Goal: Task Accomplishment & Management: Use online tool/utility

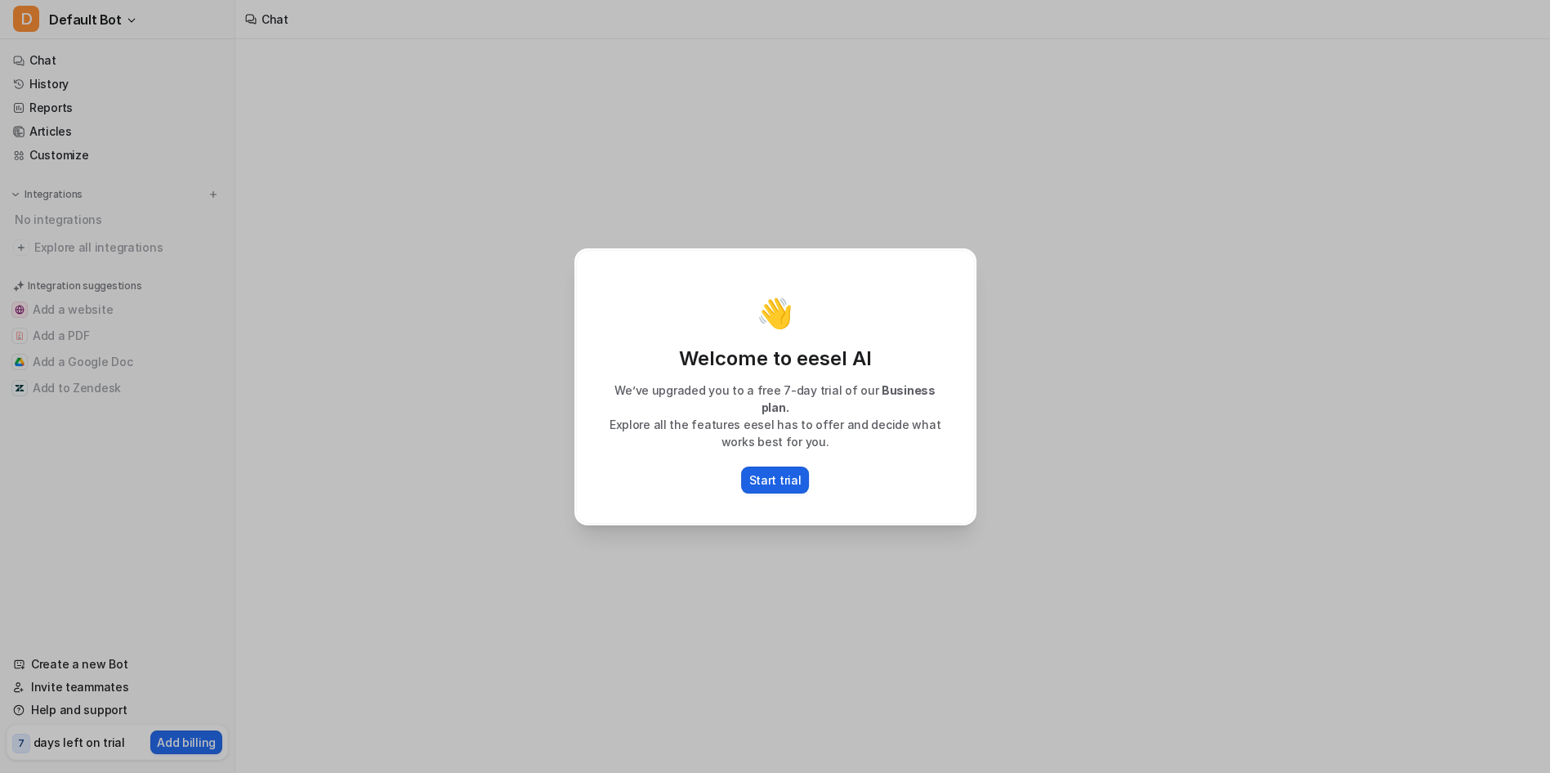
click at [779, 471] on p "Start trial" at bounding box center [775, 479] width 52 height 17
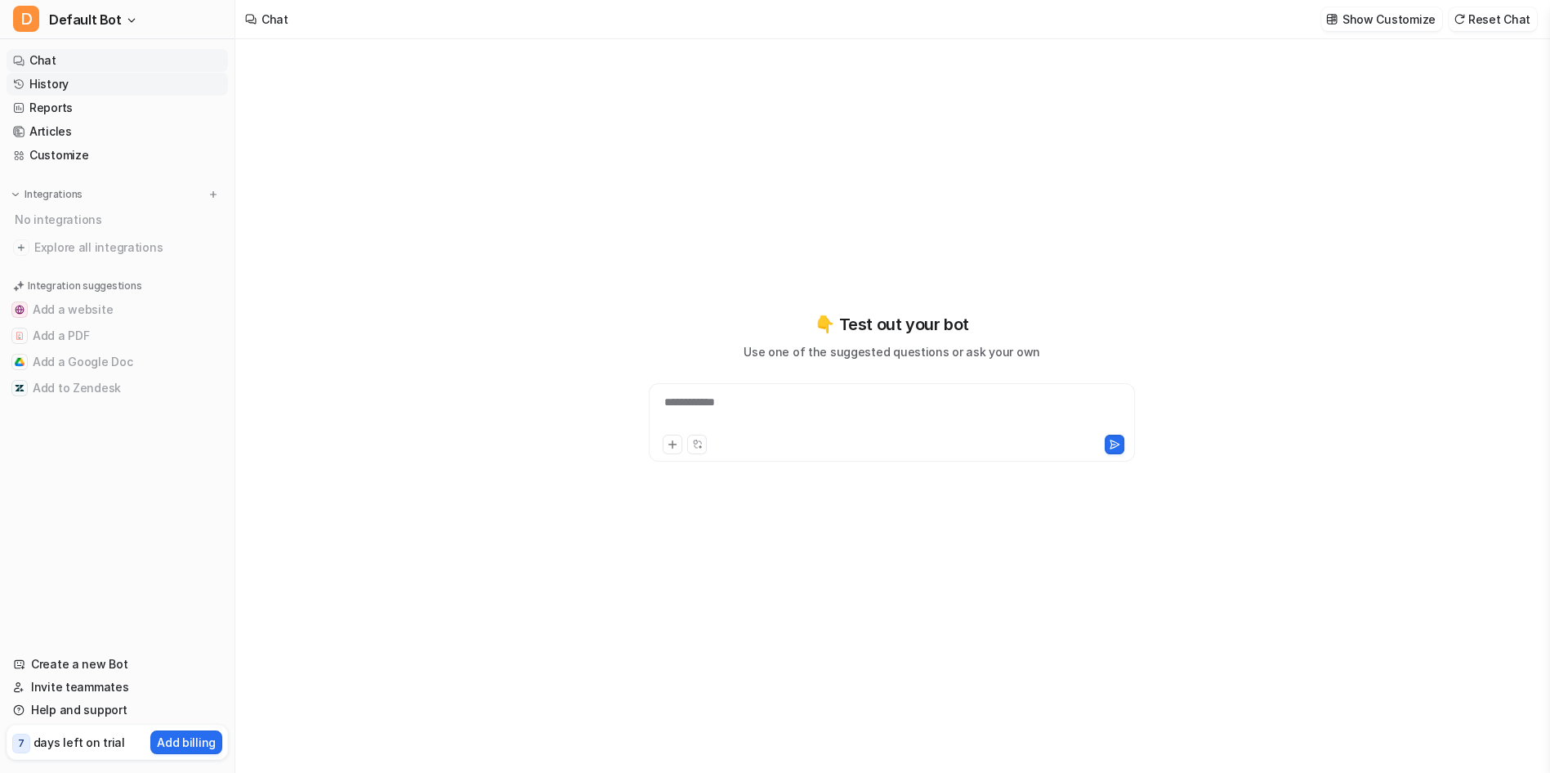
type textarea "**********"
click at [44, 96] on link "Reports" at bounding box center [117, 107] width 221 height 23
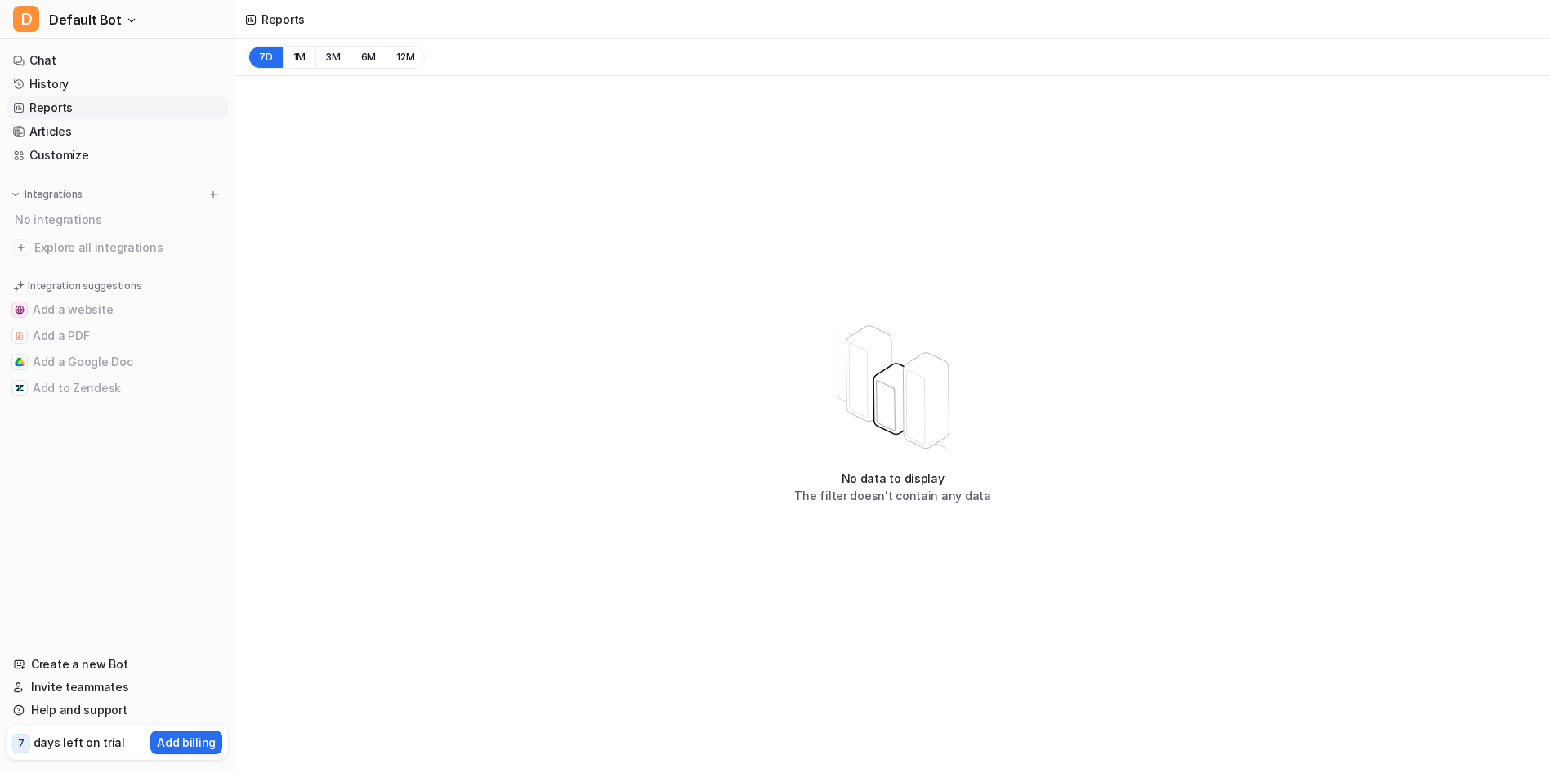
click at [52, 96] on link "Reports" at bounding box center [117, 107] width 221 height 23
click at [53, 73] on link "History" at bounding box center [117, 84] width 221 height 23
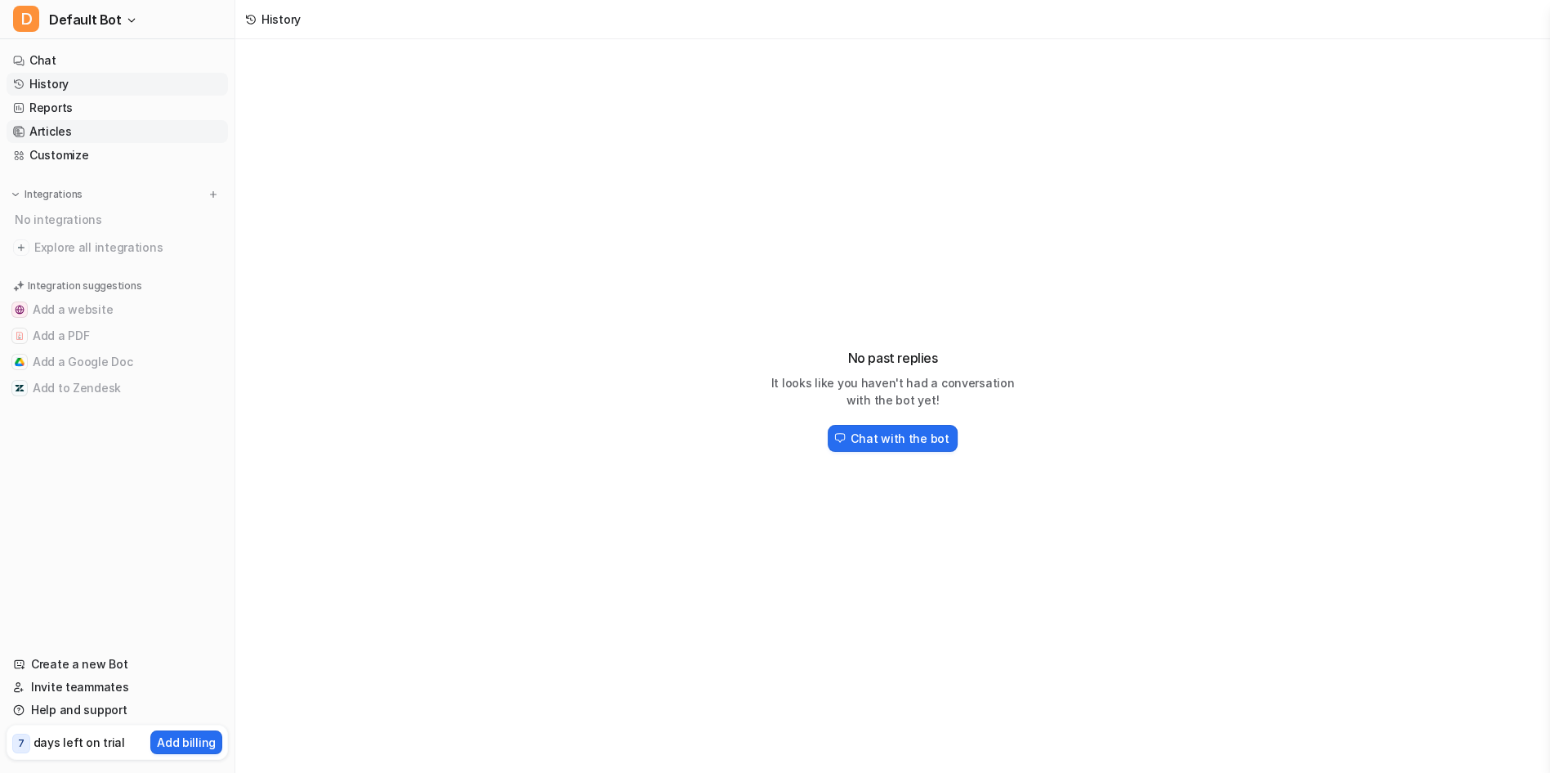
click at [51, 120] on link "Articles" at bounding box center [117, 131] width 221 height 23
click at [48, 144] on link "Customize" at bounding box center [117, 155] width 221 height 23
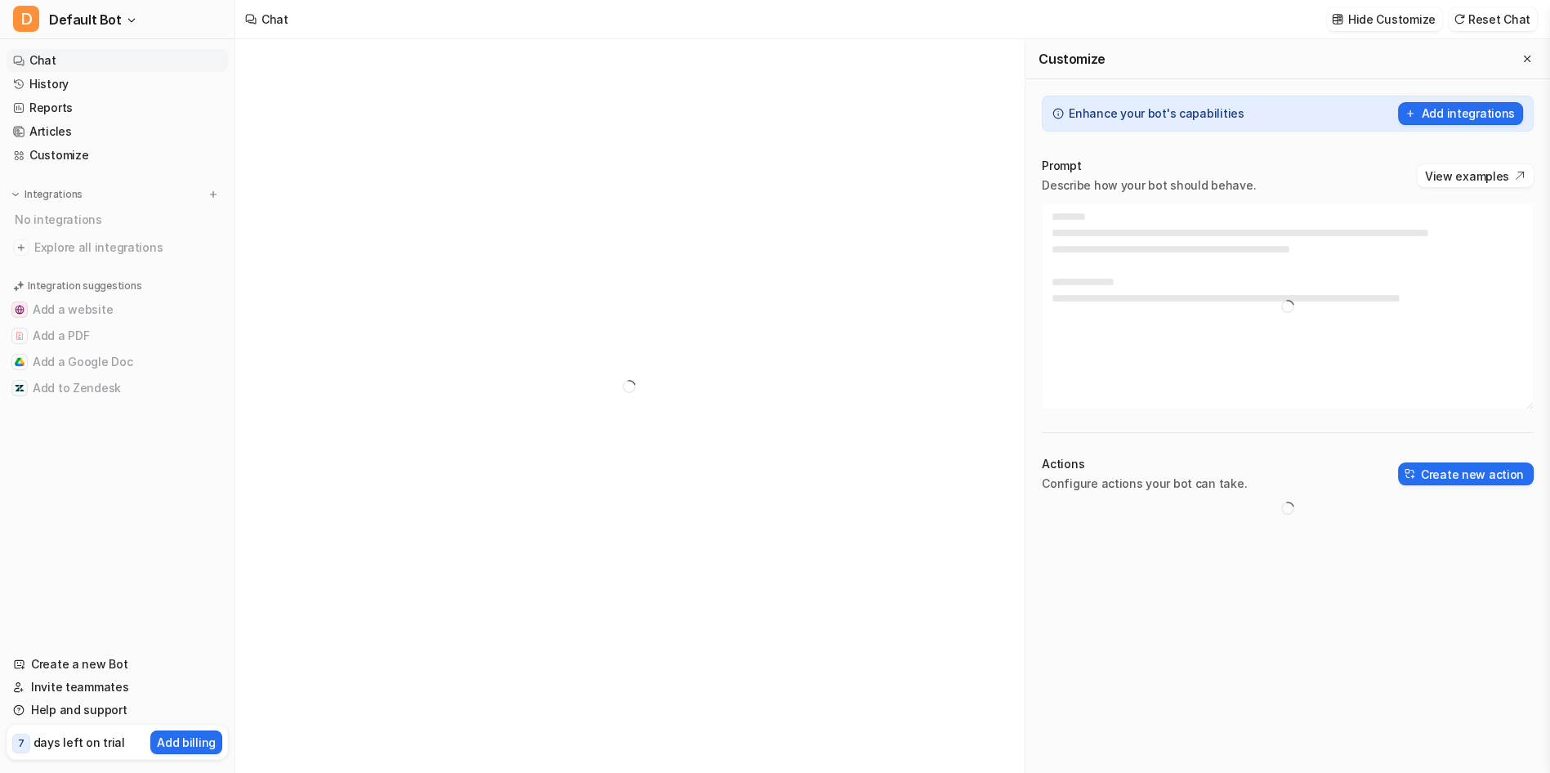
type textarea "**********"
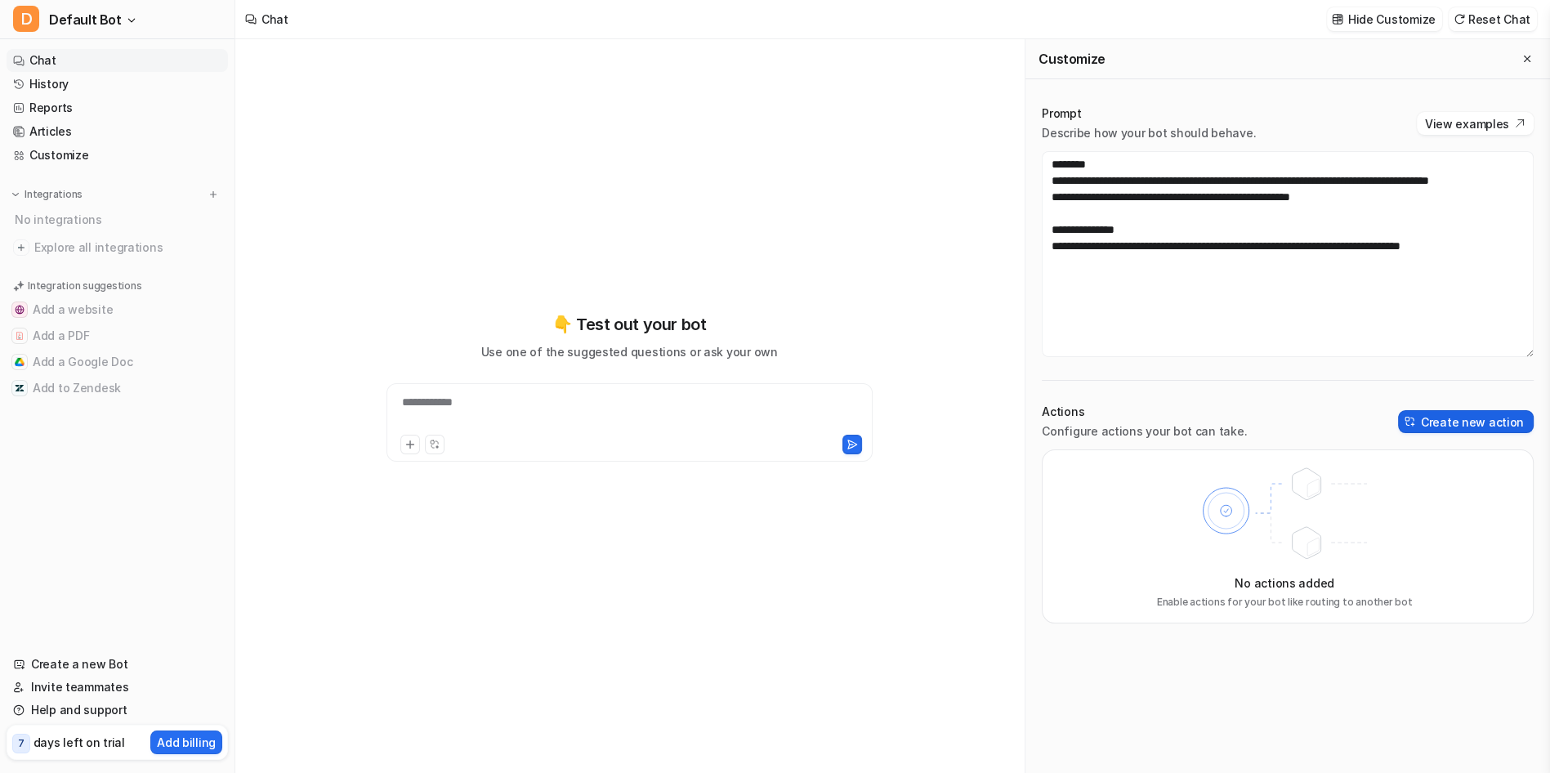
click at [1514, 410] on button "Create new action" at bounding box center [1466, 421] width 136 height 23
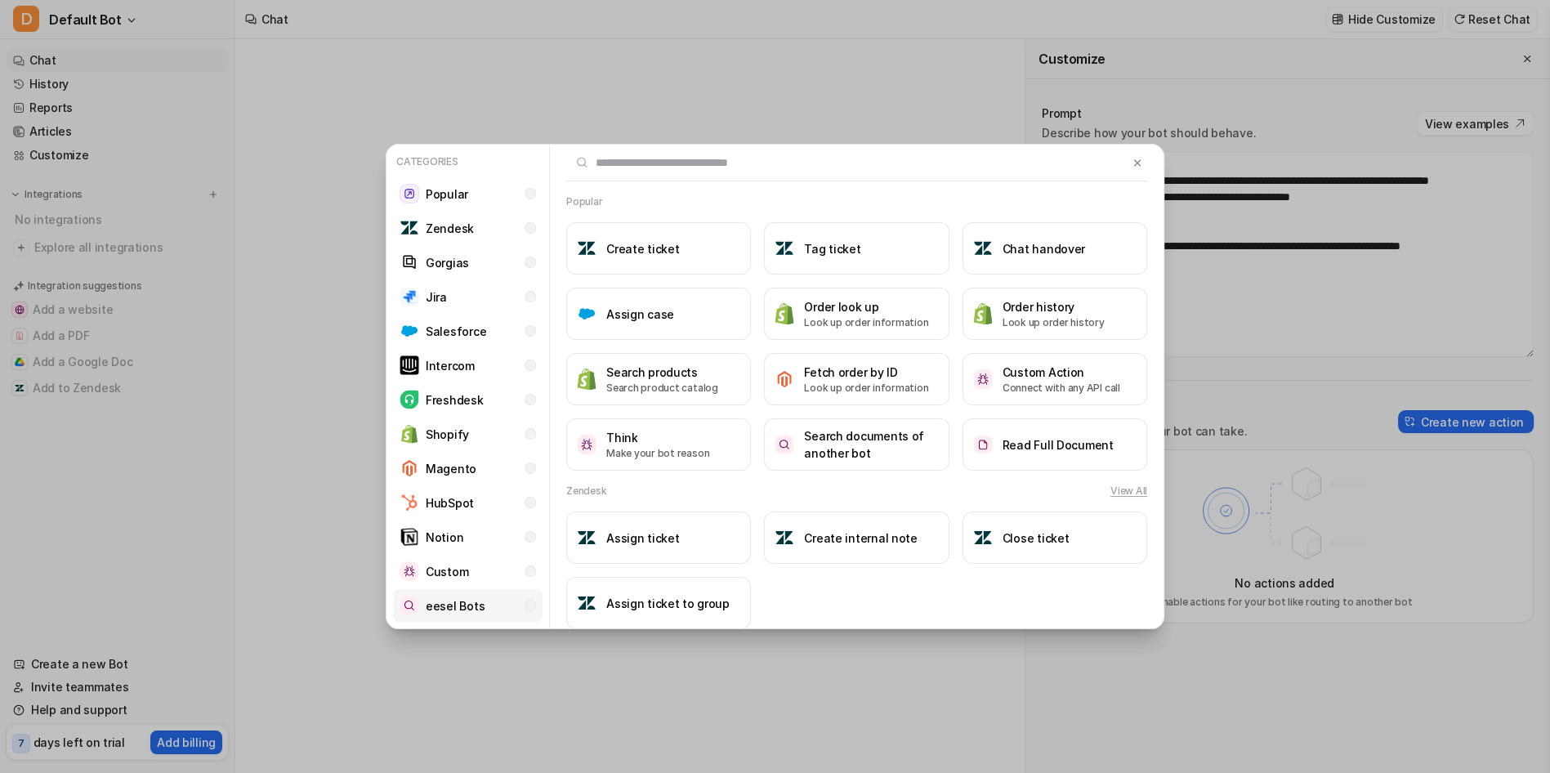
click at [455, 589] on li "eesel Bots" at bounding box center [468, 605] width 150 height 33
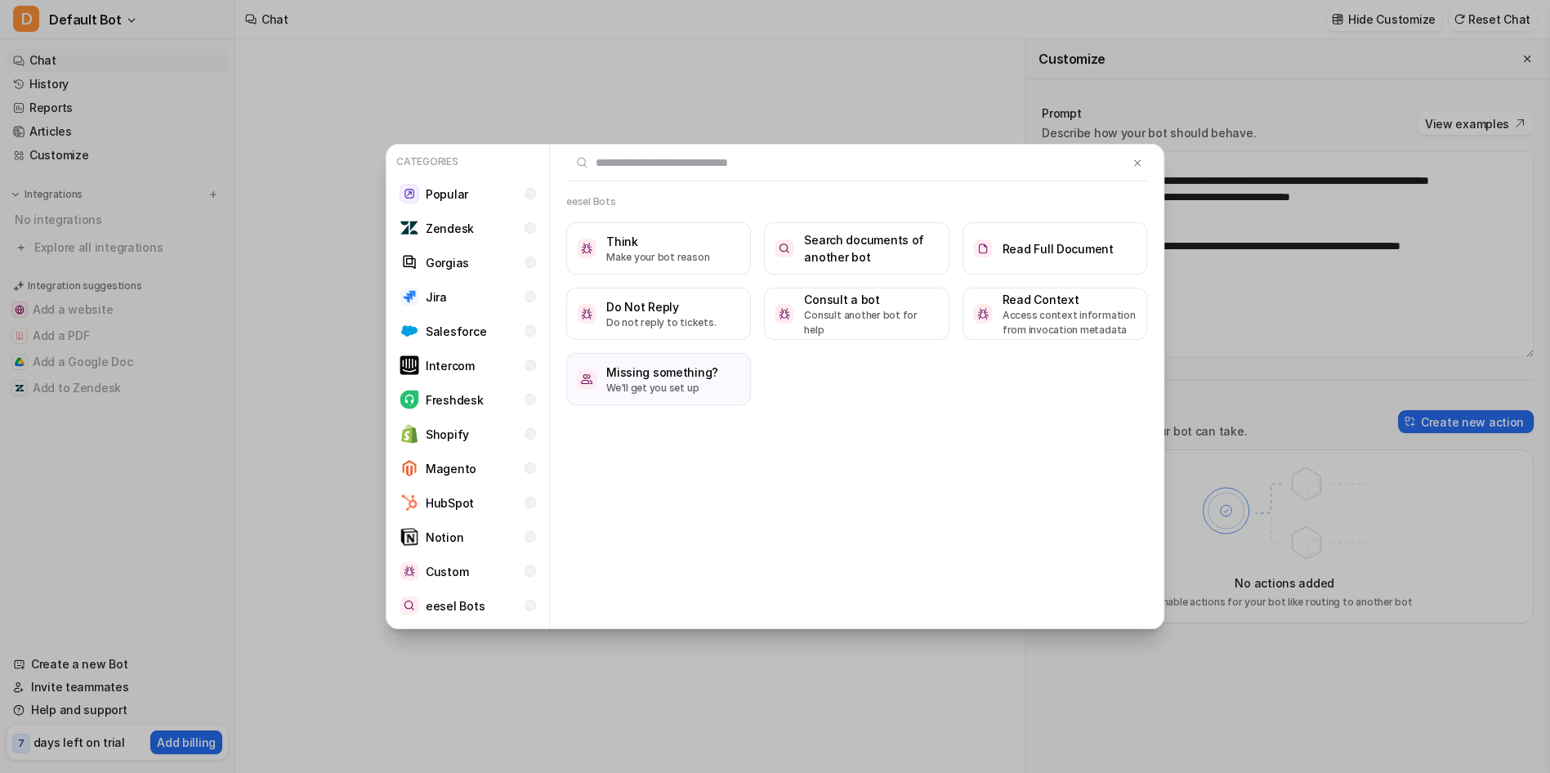
click at [1128, 156] on input "text" at bounding box center [847, 163] width 562 height 36
click at [1142, 161] on img at bounding box center [1137, 163] width 11 height 12
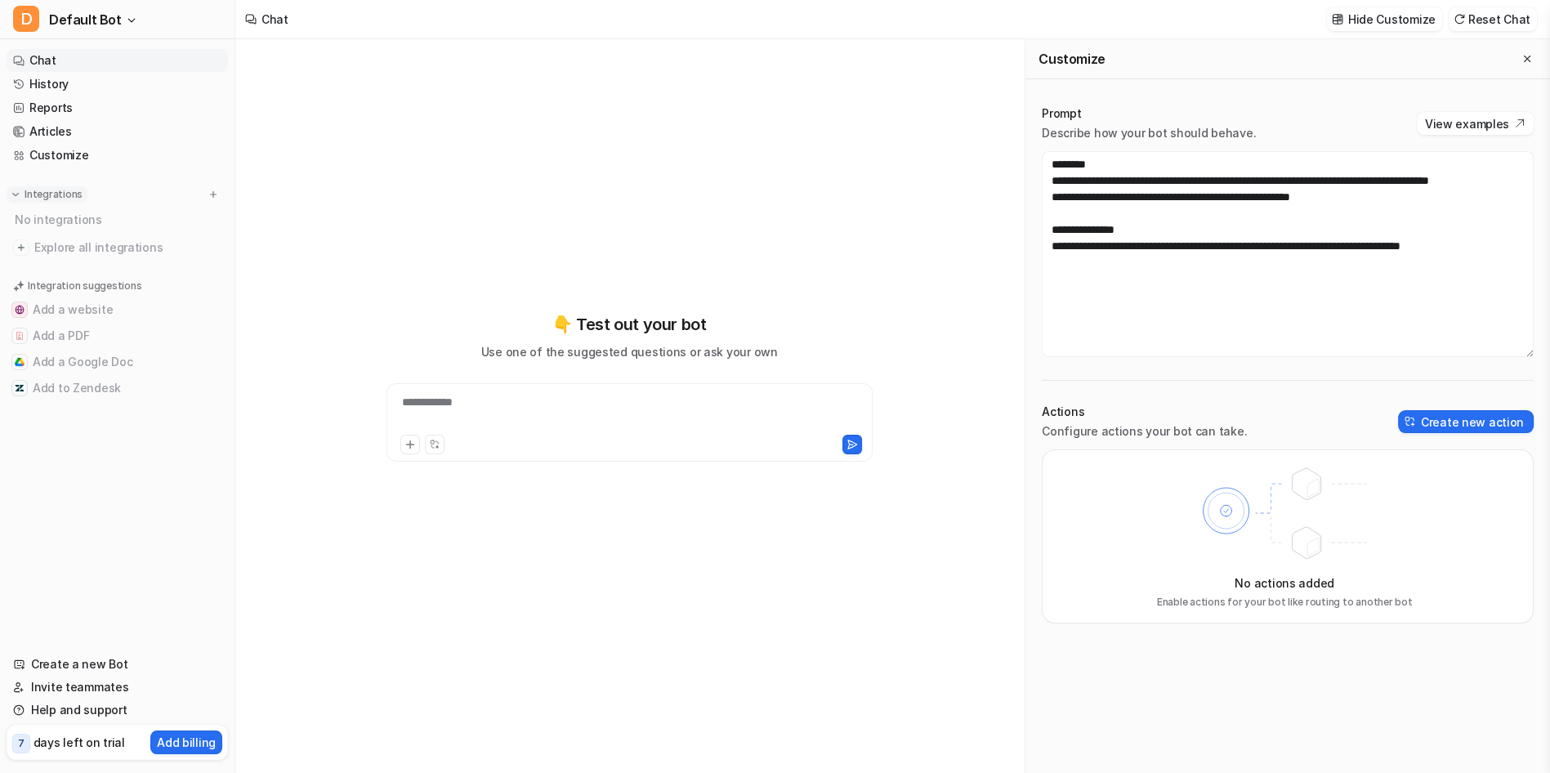
click at [12, 189] on img at bounding box center [15, 194] width 11 height 11
click at [50, 73] on link "History" at bounding box center [117, 84] width 221 height 23
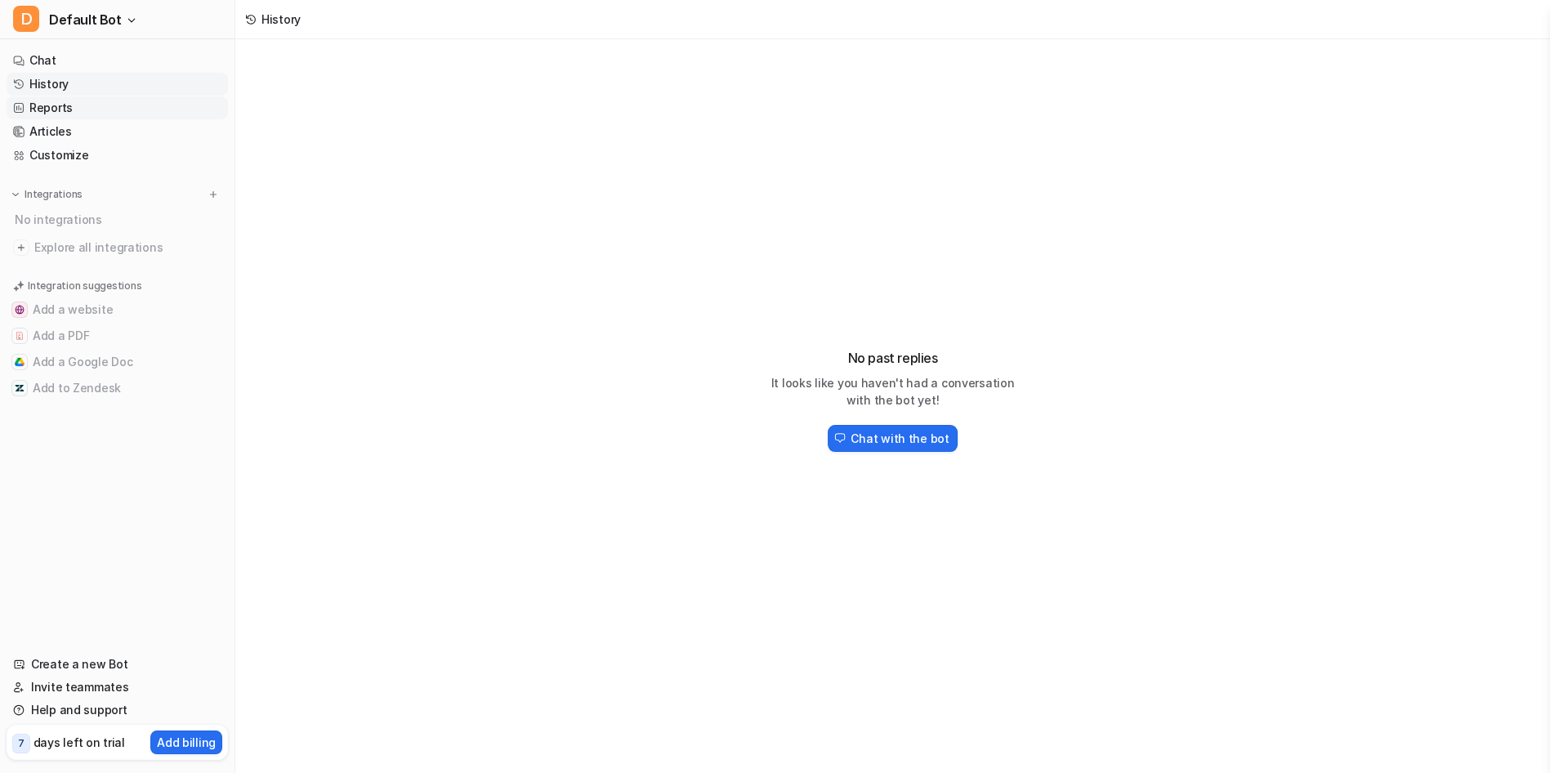
click at [43, 96] on link "Reports" at bounding box center [117, 107] width 221 height 23
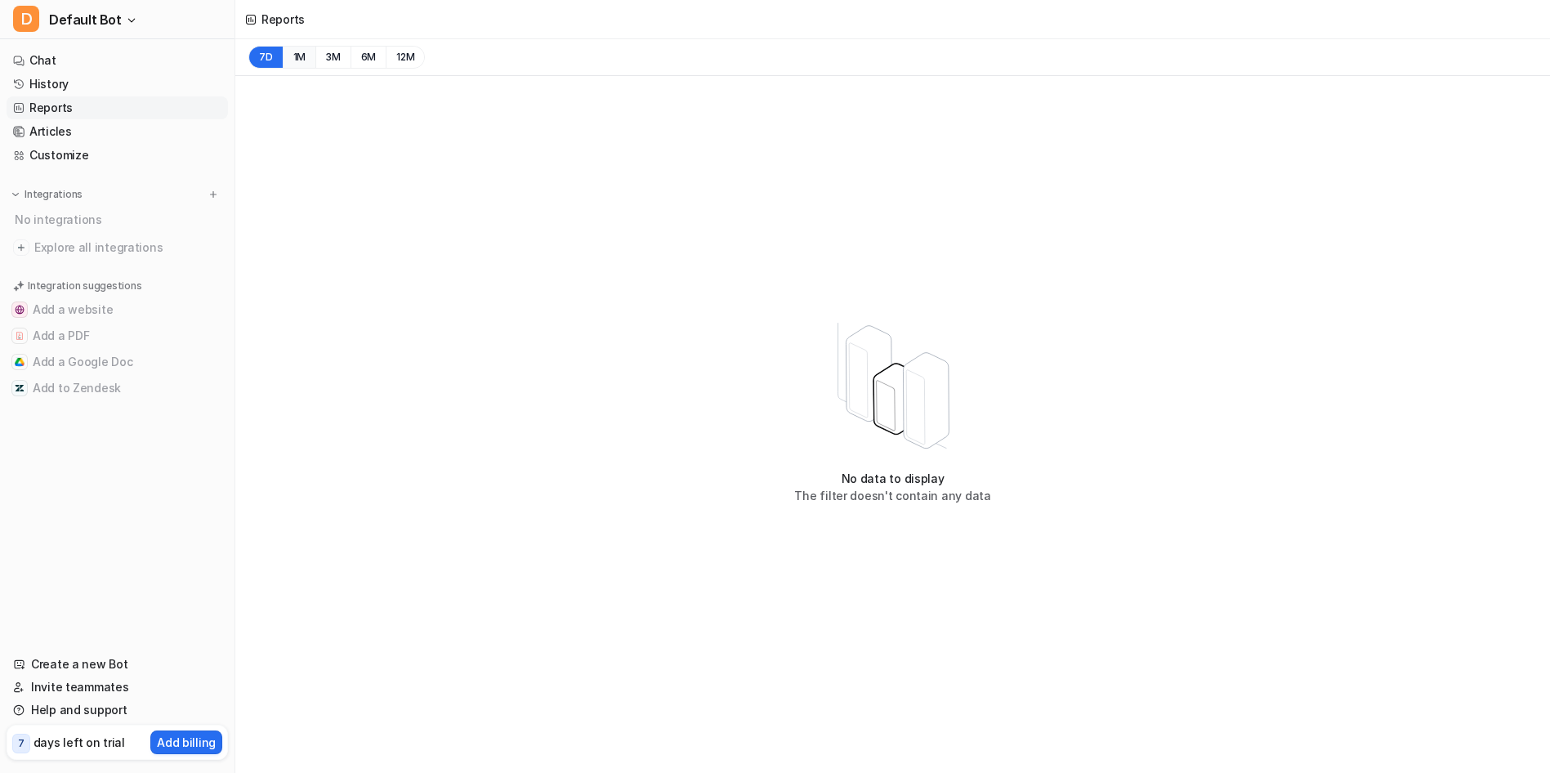
click at [283, 46] on button "1M" at bounding box center [300, 57] width 34 height 23
click at [315, 46] on button "3M" at bounding box center [332, 57] width 35 height 23
click at [283, 46] on button "1M" at bounding box center [300, 57] width 34 height 23
click at [248, 46] on button "7D" at bounding box center [265, 57] width 34 height 23
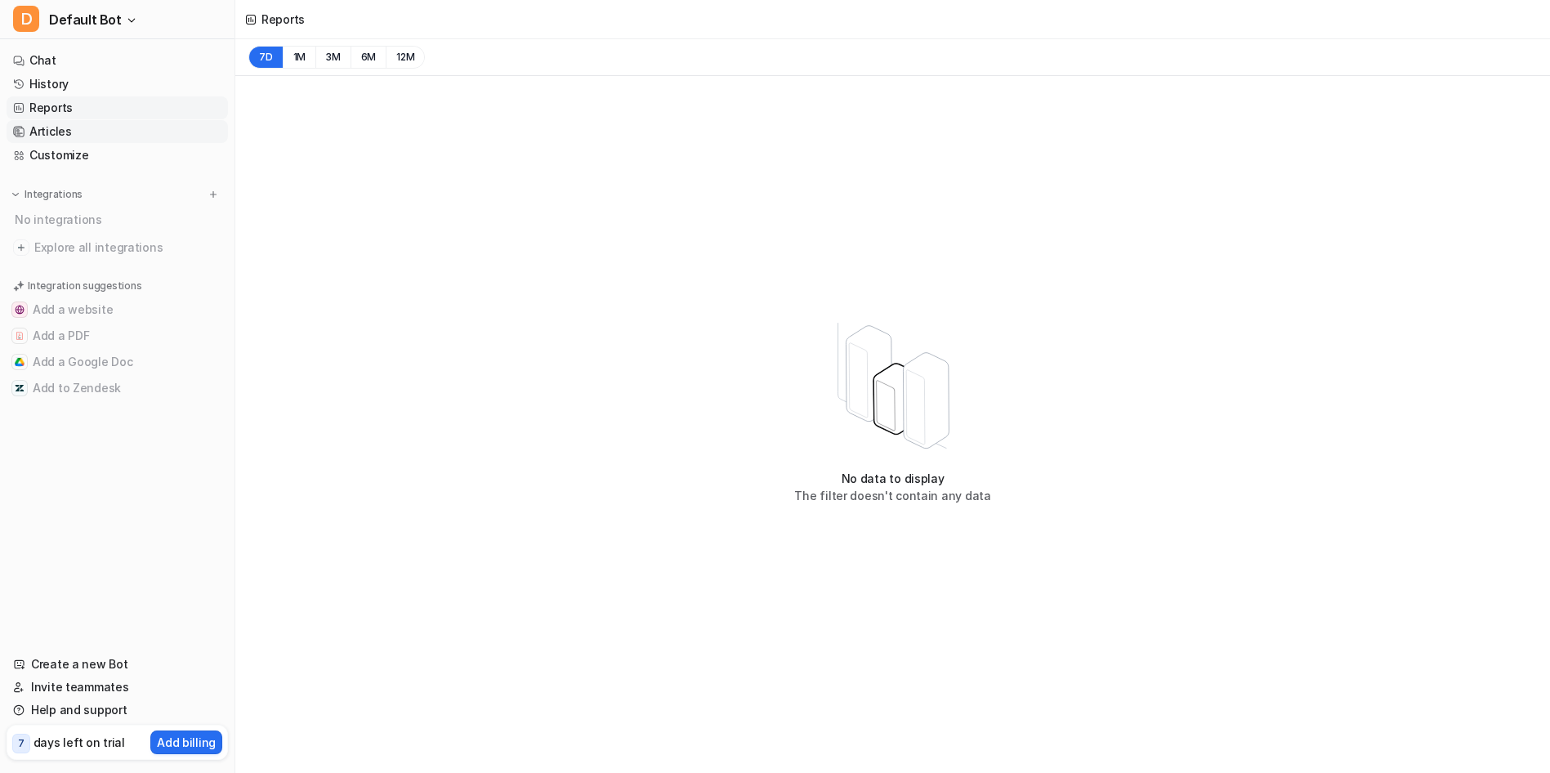
click at [47, 120] on link "Articles" at bounding box center [117, 131] width 221 height 23
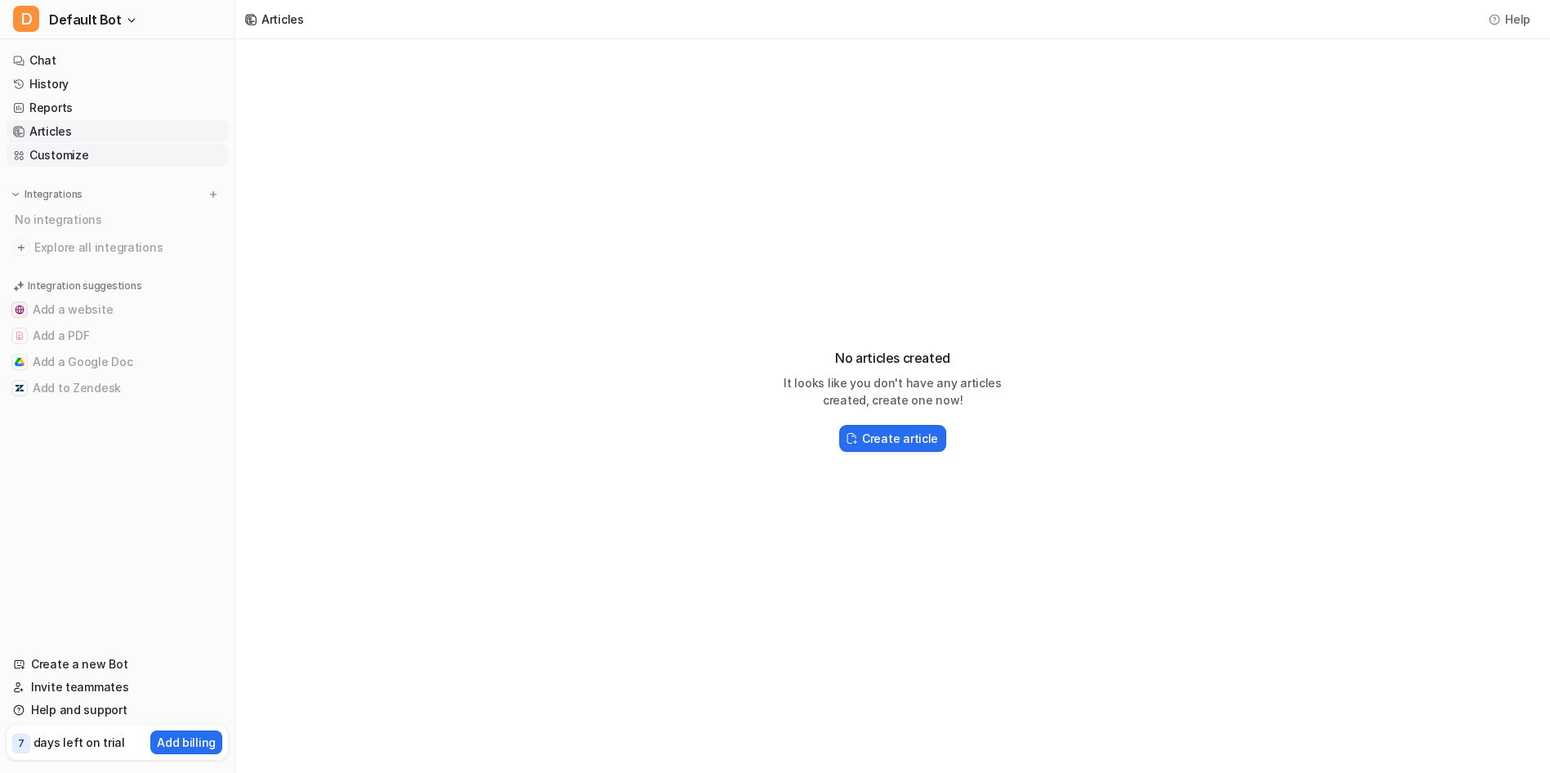
click at [44, 144] on link "Customize" at bounding box center [117, 155] width 221 height 23
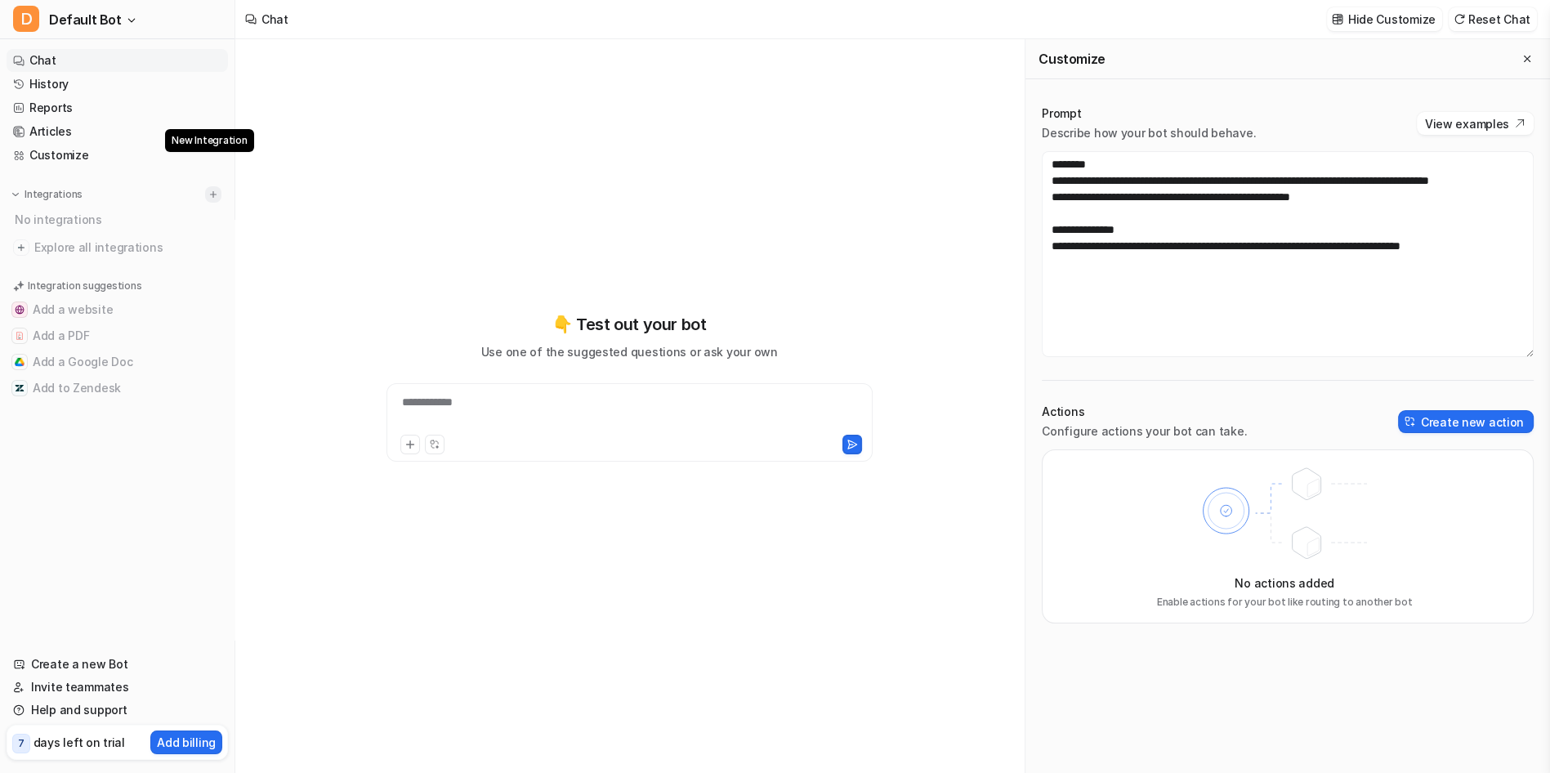
click at [208, 189] on img at bounding box center [213, 194] width 11 height 11
